Goal: Find specific page/section: Find specific page/section

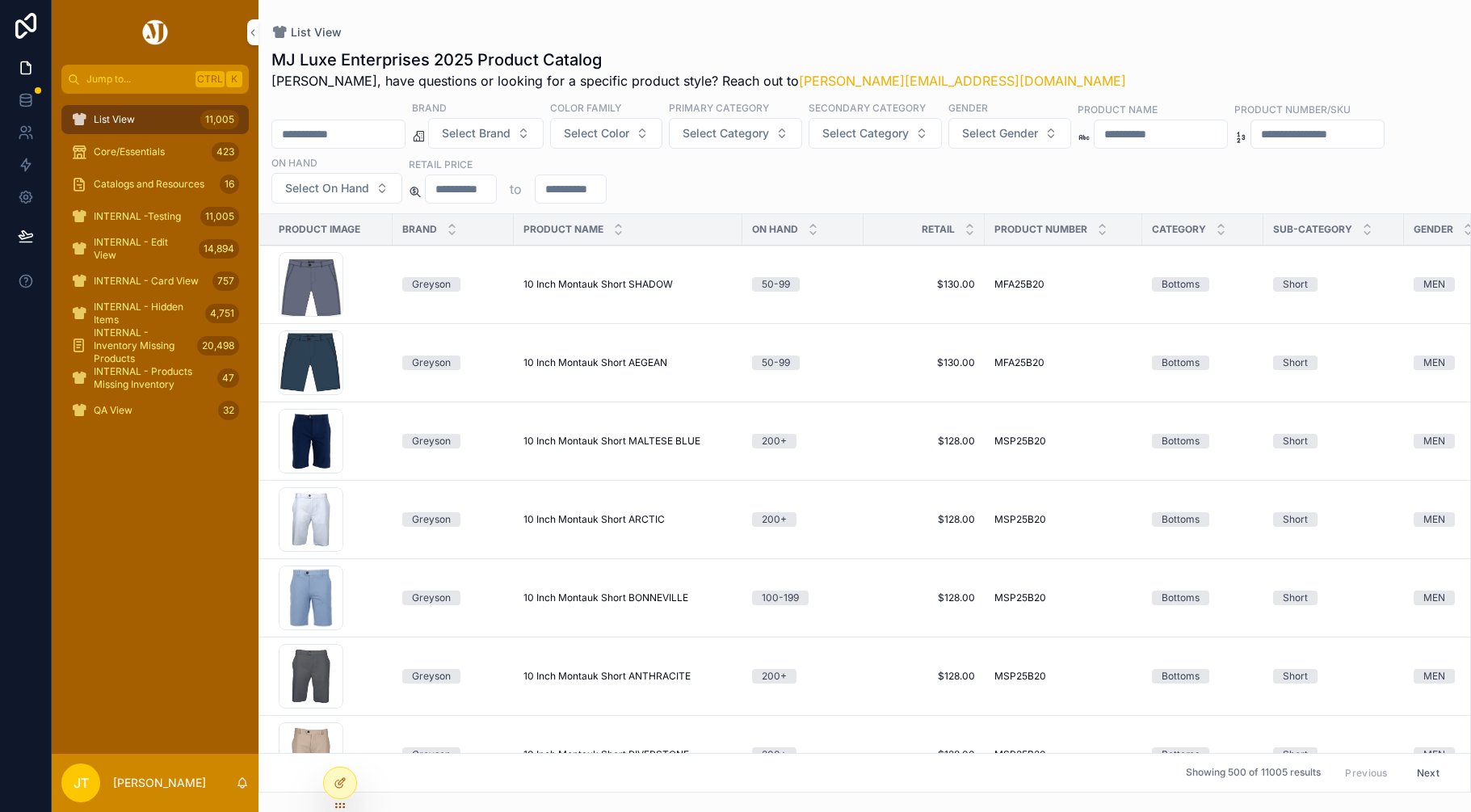
click at [312, 134] on input "scrollable content" at bounding box center [338, 133] width 133 height 22
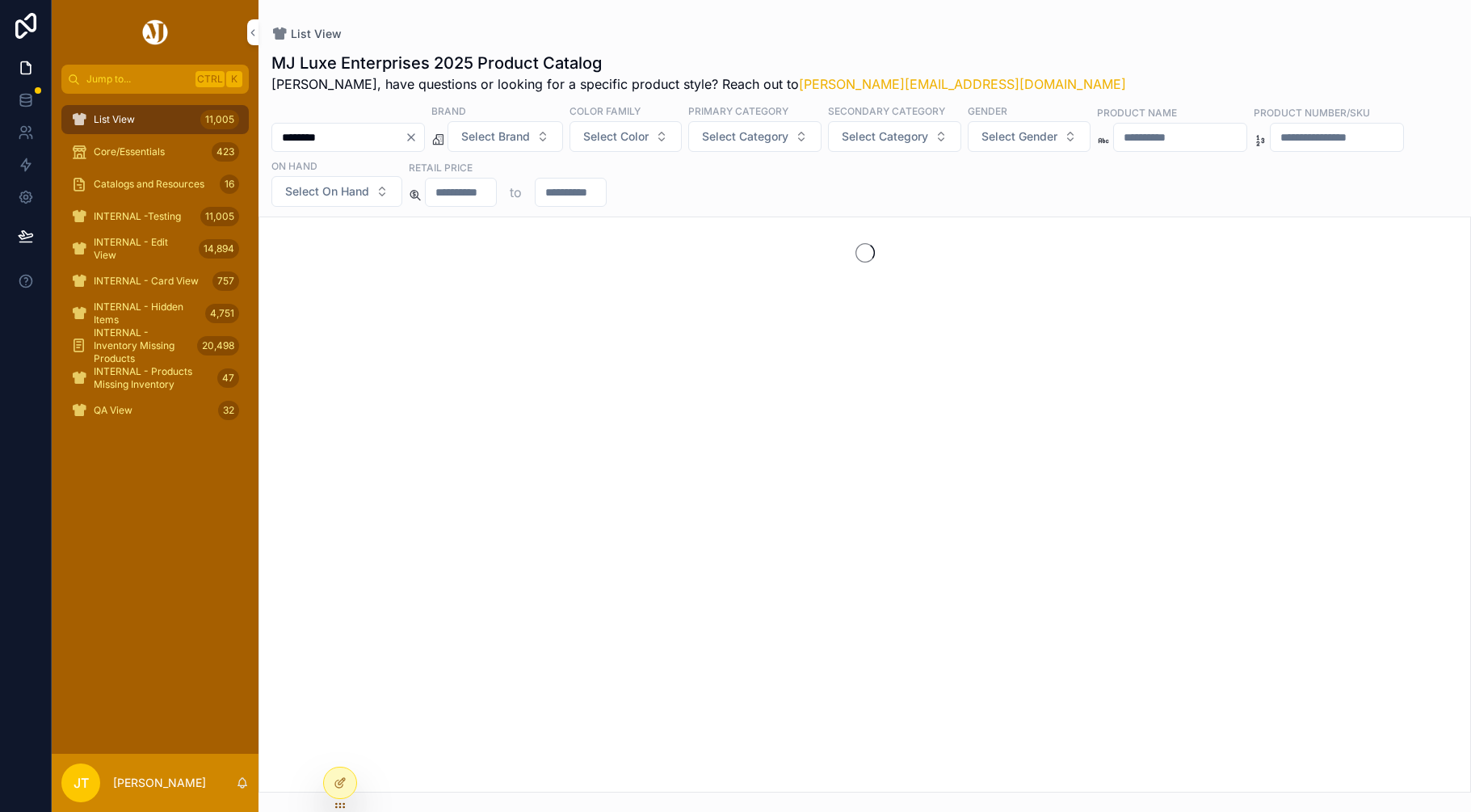
type input "********"
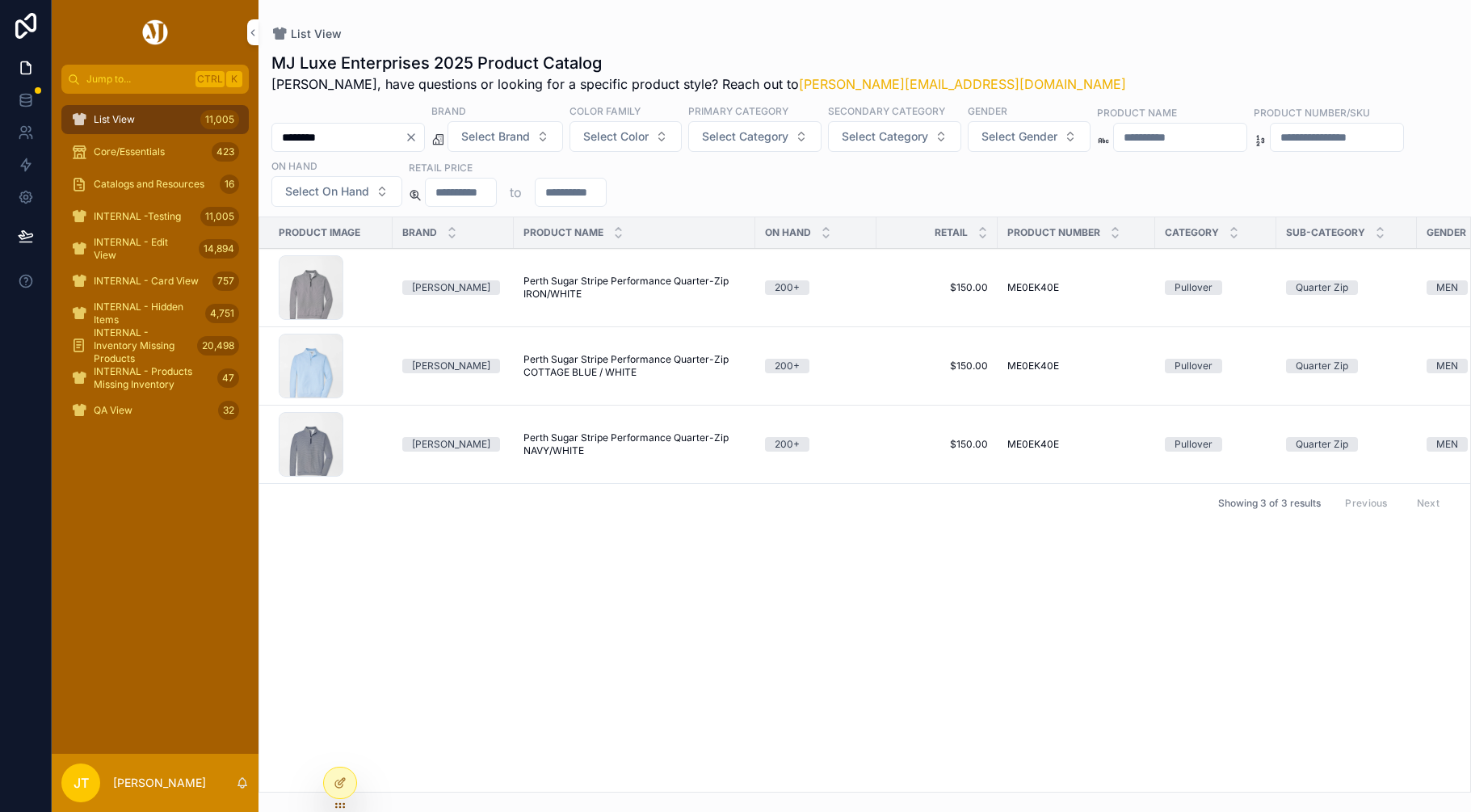
click at [577, 381] on td "Perth Sugar Stripe Performance Quarter-Zip COTTAGE BLUE / WHITE Perth Sugar Str…" at bounding box center [635, 367] width 242 height 79
click at [307, 365] on div "ME0EK40E_CBLW .webp" at bounding box center [311, 366] width 64 height 64
